Goal: Task Accomplishment & Management: Manage account settings

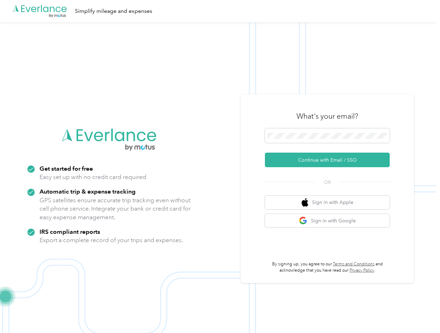
click at [220, 166] on img at bounding box center [218, 188] width 436 height 333
click at [220, 11] on div ".cls-1 { fill: #00adee; } .cls-2 { fill: #fff; } .cls-3 { fill: #707372; } .cls…" at bounding box center [218, 11] width 436 height 22
click at [330, 160] on button "Continue with Email / SSO" at bounding box center [327, 159] width 125 height 15
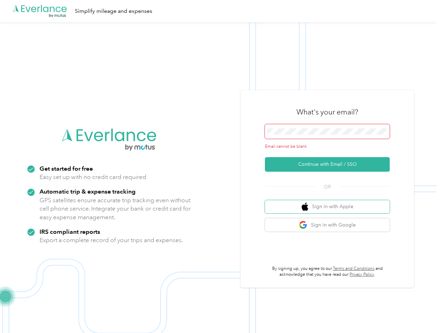
click at [330, 202] on button "Sign in with Apple" at bounding box center [327, 207] width 125 height 14
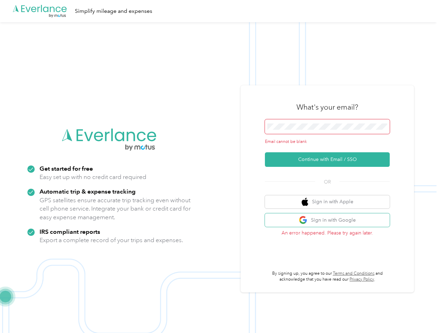
click at [330, 220] on button "Sign in with Google" at bounding box center [327, 220] width 125 height 14
